Goal: Task Accomplishment & Management: Use online tool/utility

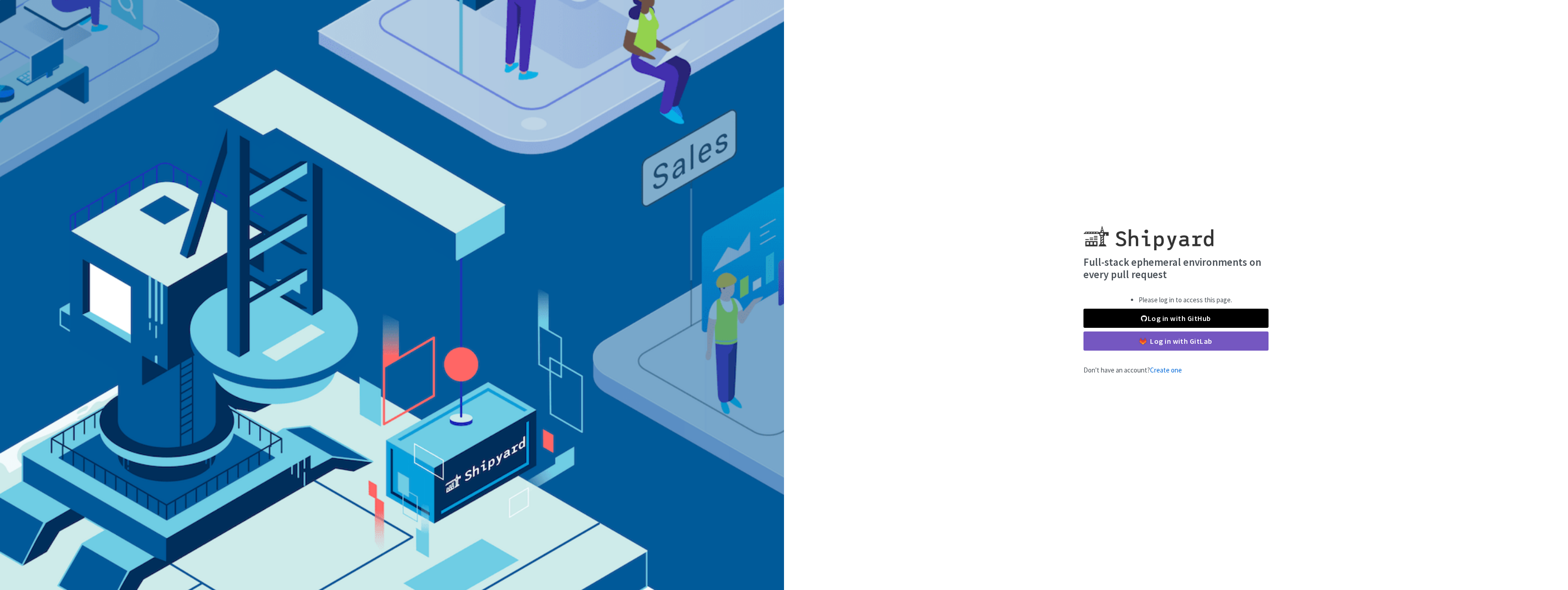
click at [1208, 329] on div "Log in with GitHub Log in with GitLab" at bounding box center [1176, 329] width 185 height 42
click at [1212, 322] on link "Log in with GitHub" at bounding box center [1176, 318] width 185 height 19
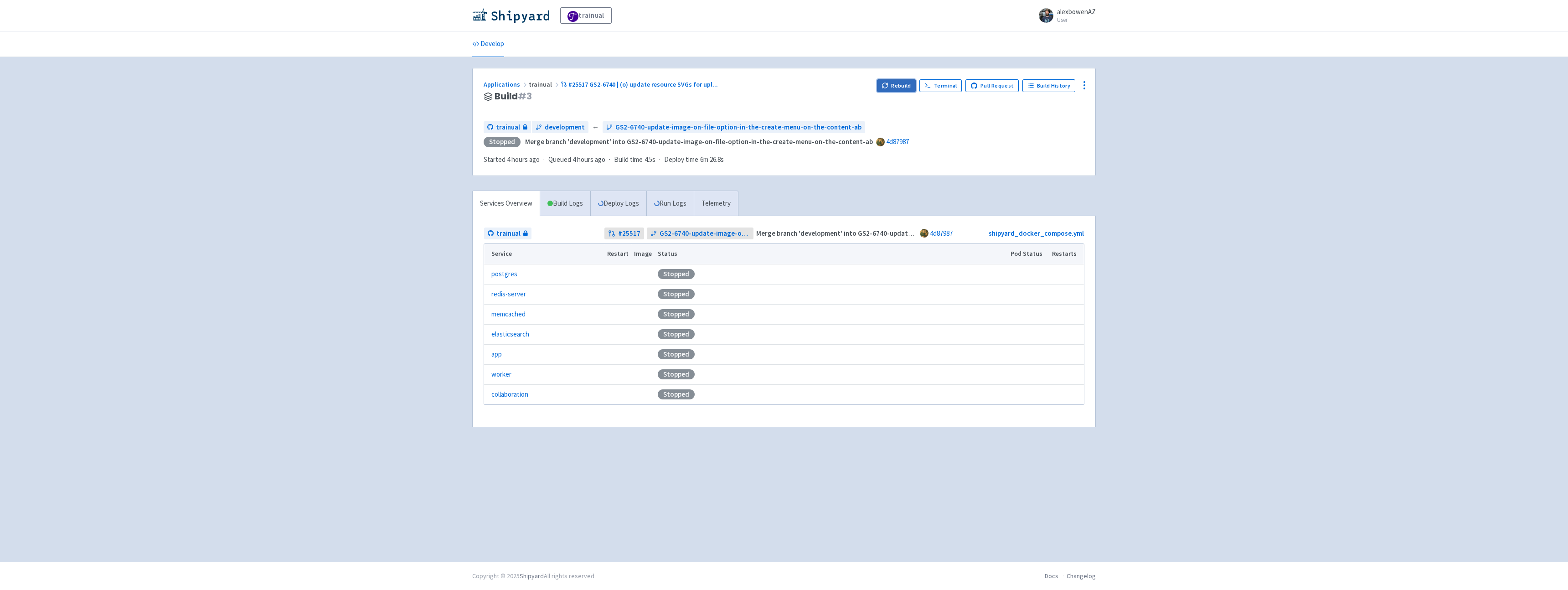
click at [888, 86] on icon "button" at bounding box center [884, 85] width 7 height 7
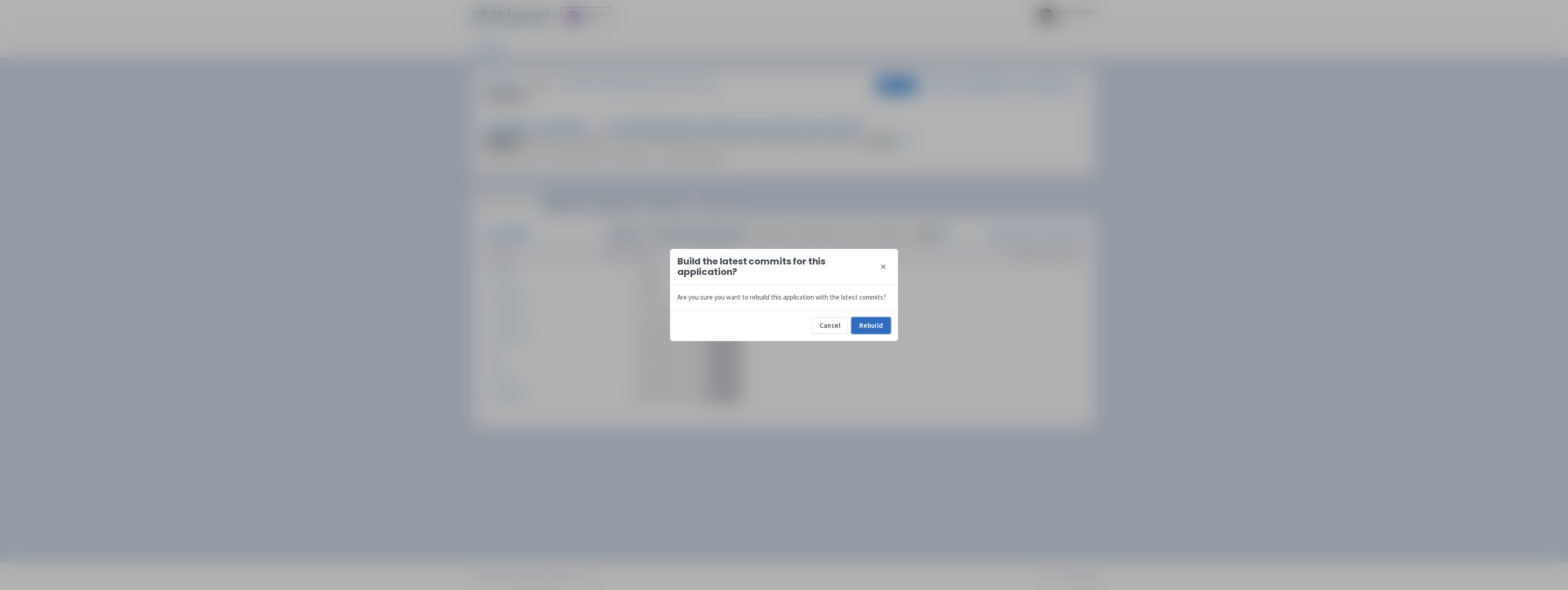
click at [874, 326] on button "Rebuild" at bounding box center [871, 325] width 39 height 16
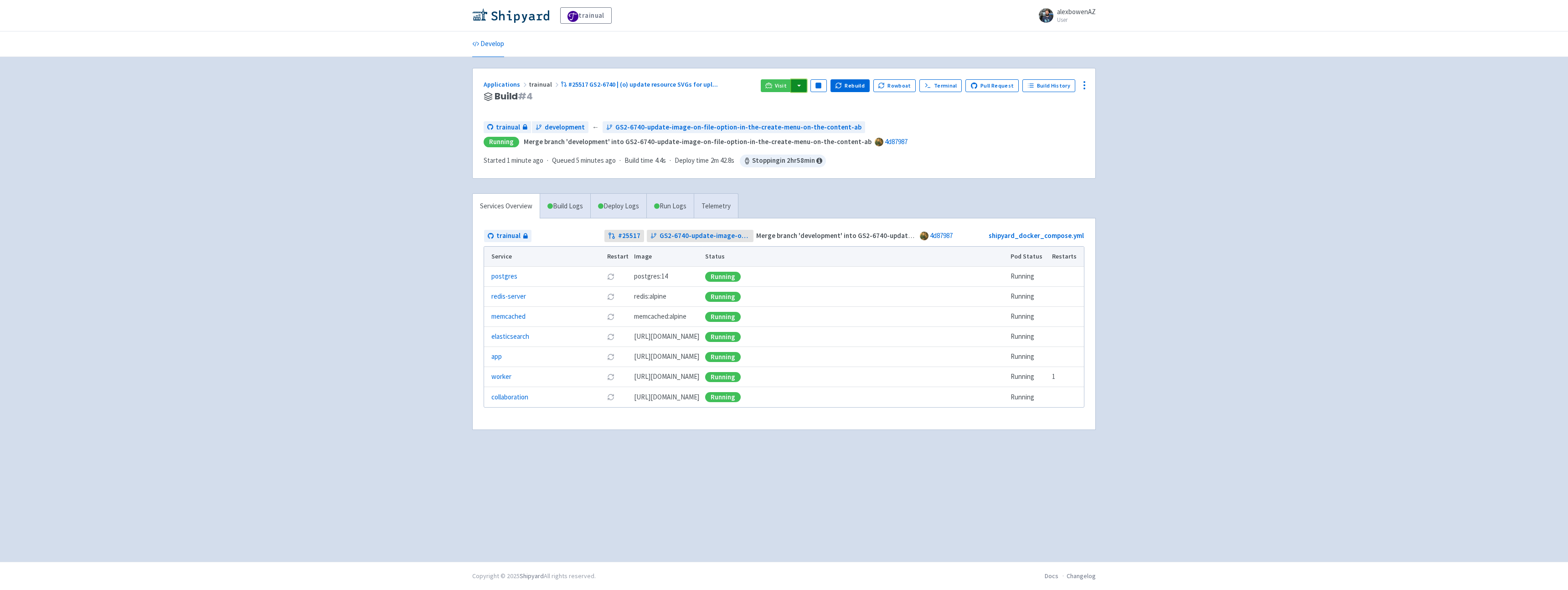
click at [807, 86] on button "button" at bounding box center [799, 85] width 15 height 13
click at [828, 104] on link "trainual (admin)" at bounding box center [833, 104] width 86 height 14
